Goal: Transaction & Acquisition: Purchase product/service

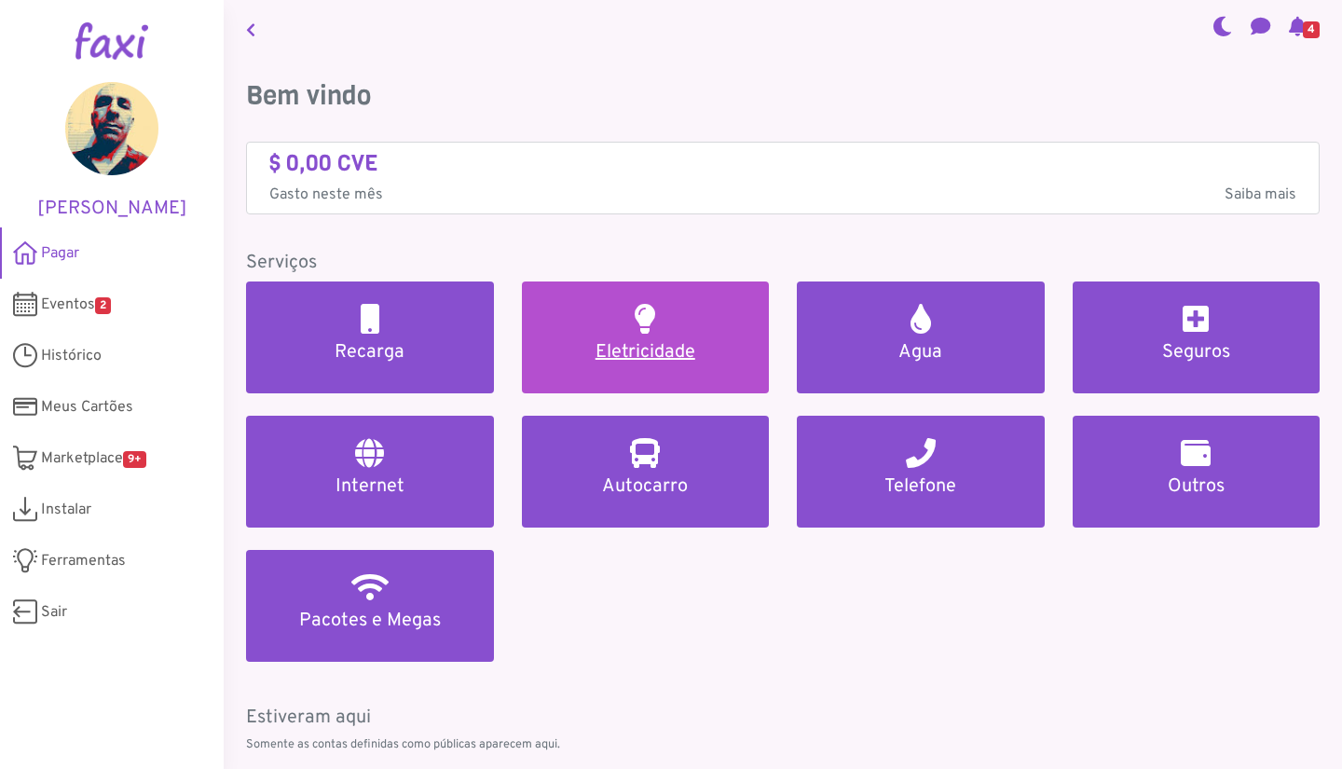
click at [628, 356] on h5 "Eletricidade" at bounding box center [645, 352] width 203 height 22
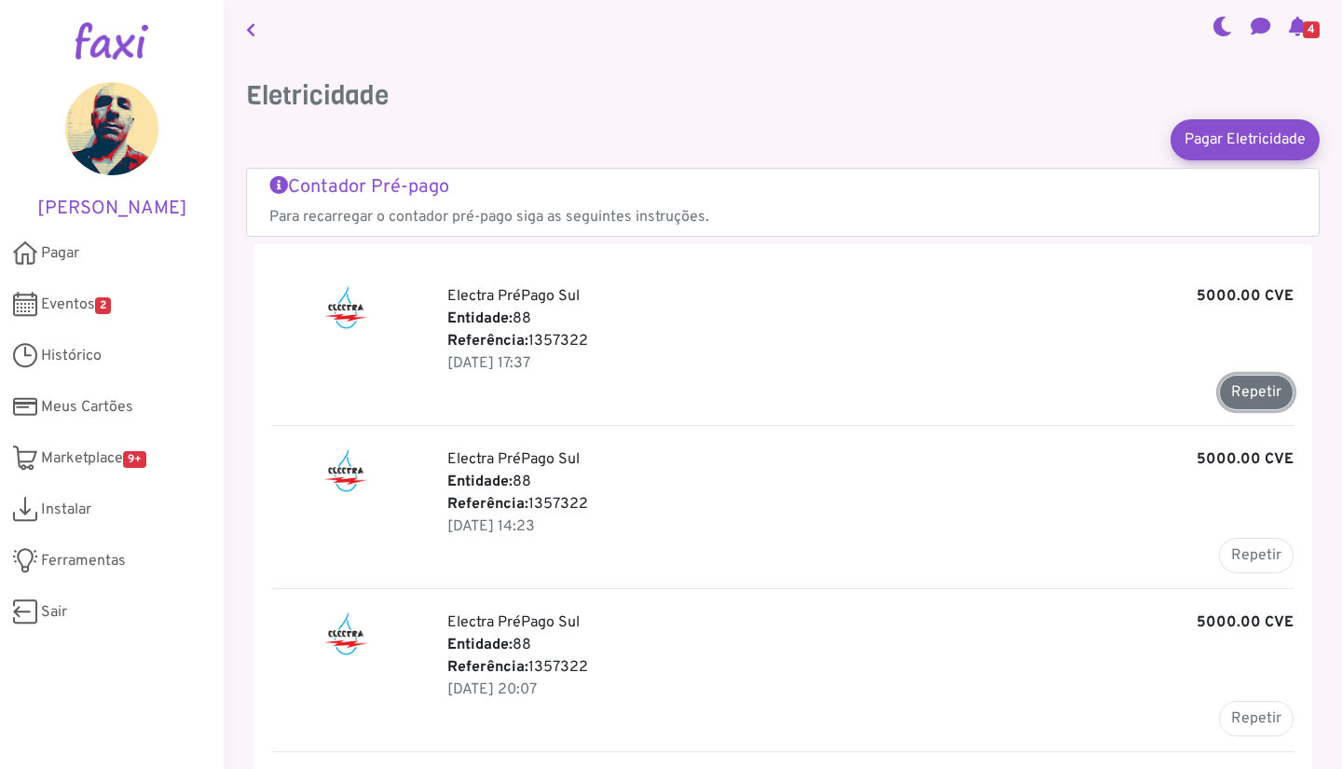
click at [1230, 388] on button "Repetir" at bounding box center [1256, 392] width 75 height 35
type input "*******"
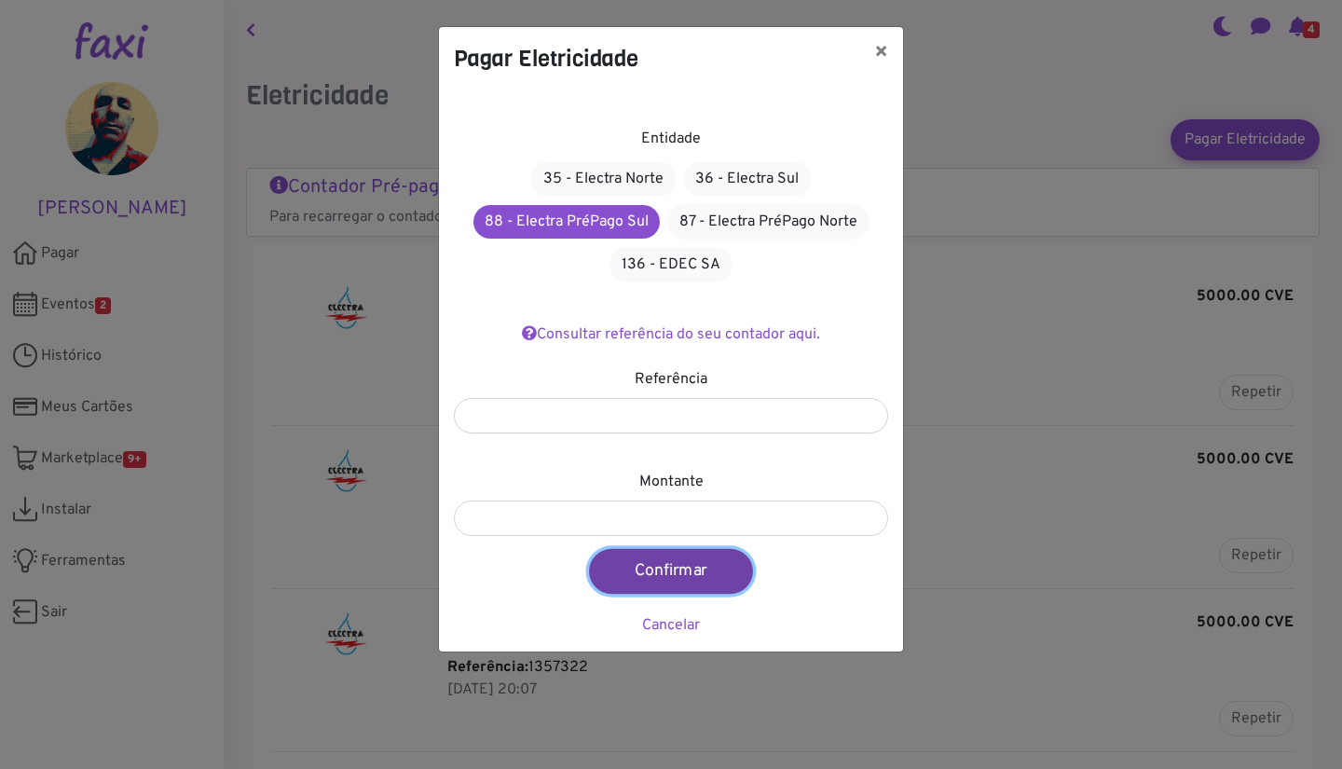
click at [635, 562] on button "Confirmar" at bounding box center [671, 571] width 164 height 45
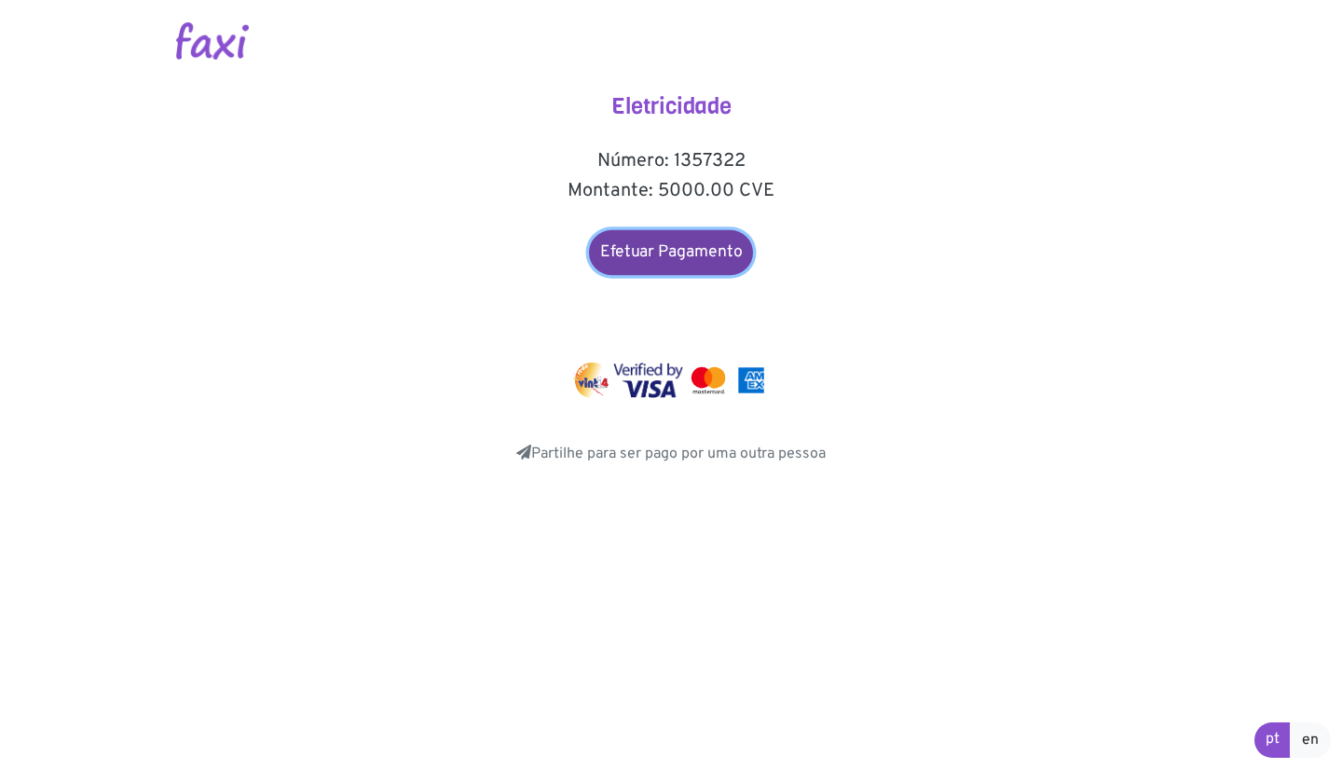
click at [689, 256] on link "Efetuar Pagamento" at bounding box center [671, 252] width 164 height 45
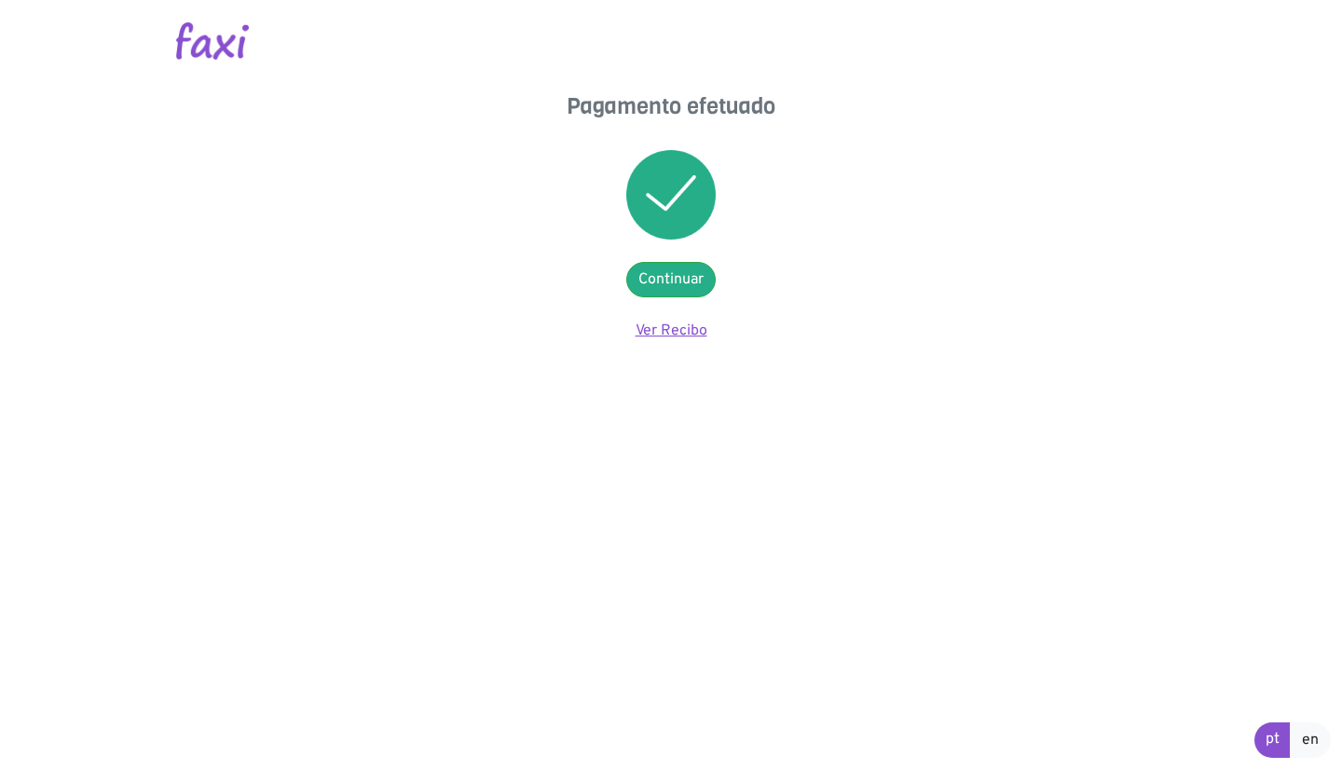
click at [685, 327] on link "Ver Recibo" at bounding box center [672, 330] width 72 height 19
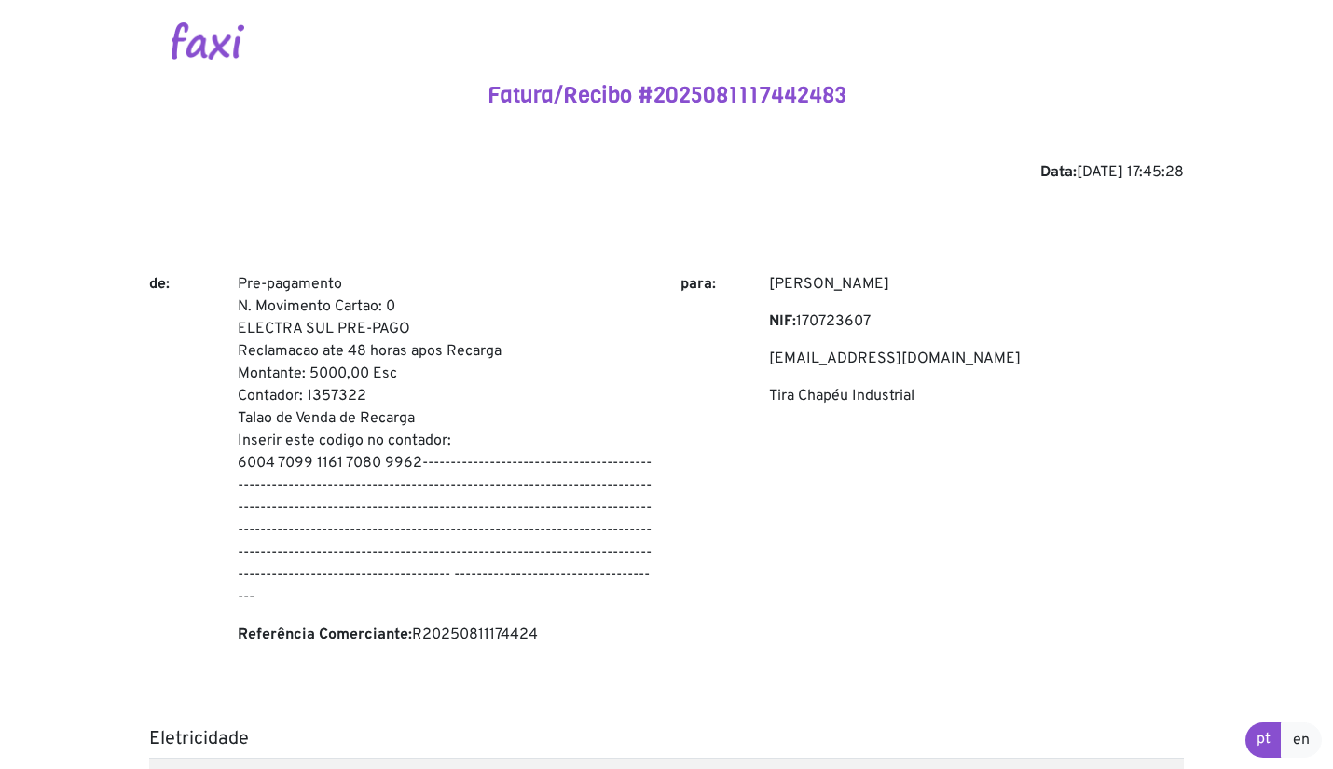
click at [252, 287] on p "Pre-pagamento N. Movimento Cartao: 0 ELECTRA SUL PRE-PAGO Reclamacao ate 48 hor…" at bounding box center [445, 440] width 415 height 335
click at [418, 469] on p "Pre-pagamento N. Movimento Cartao: 0 ELECTRA SUL PRE-PAGO Reclamacao ate 48 hor…" at bounding box center [445, 440] width 415 height 335
click at [248, 287] on p "Pre-pagamento N. Movimento Cartao: 0 ELECTRA SUL PRE-PAGO Reclamacao ate 48 hor…" at bounding box center [445, 440] width 415 height 335
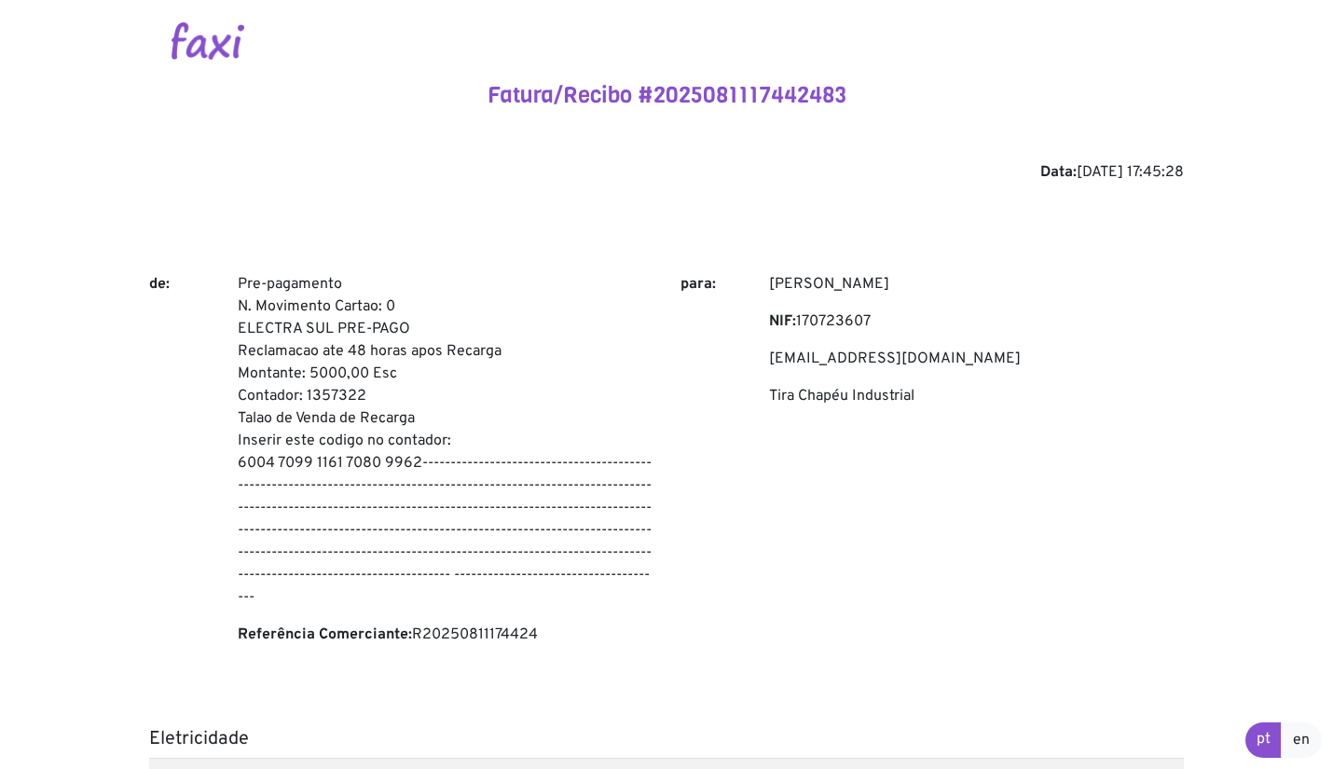
click at [410, 454] on p "Pre-pagamento N. Movimento Cartao: 0 ELECTRA SUL PRE-PAGO Reclamacao ate 48 hor…" at bounding box center [445, 440] width 415 height 335
copy p "Pre-pagamento N. Movimento Cartao: 0 ELECTRA SUL PRE-PAGO Reclamacao ate 48 hor…"
